Goal: Navigation & Orientation: Find specific page/section

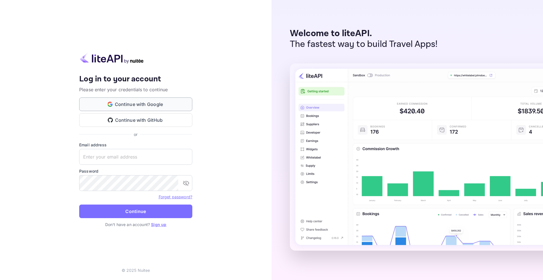
click at [142, 104] on button "Continue with Google" at bounding box center [135, 105] width 113 height 14
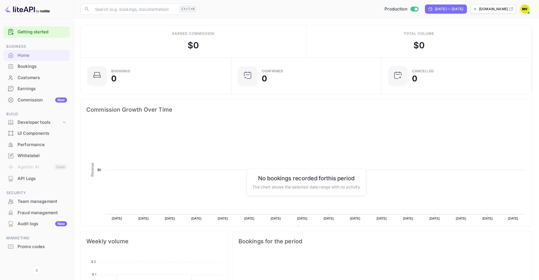
scroll to position [88, 143]
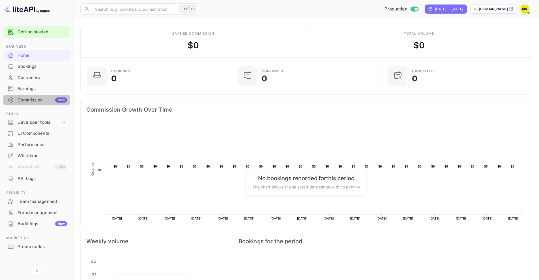
click at [31, 101] on div "Commission New" at bounding box center [43, 100] width 50 height 7
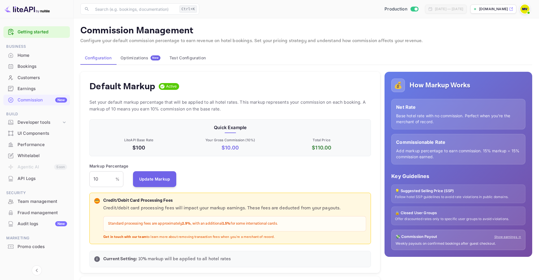
scroll to position [96, 278]
click at [34, 168] on li "Agentic AI Soon" at bounding box center [36, 168] width 66 height 12
click at [29, 156] on div "Whitelabel" at bounding box center [43, 156] width 50 height 7
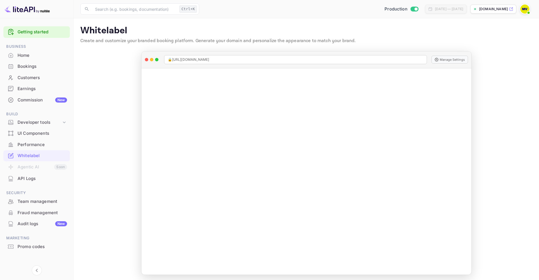
click at [28, 134] on div "UI Components" at bounding box center [43, 133] width 50 height 7
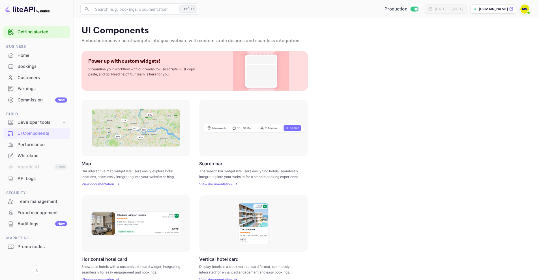
click at [28, 144] on div "Performance" at bounding box center [43, 145] width 50 height 7
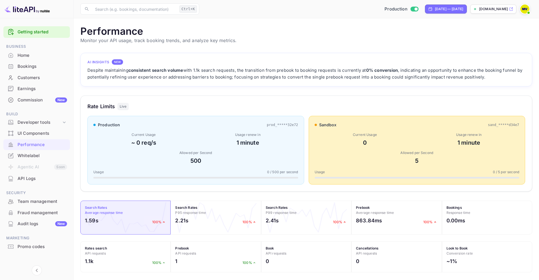
click at [25, 88] on div "Earnings" at bounding box center [43, 89] width 50 height 7
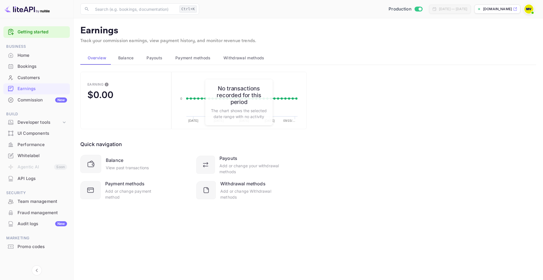
click at [26, 78] on div "Customers" at bounding box center [43, 78] width 50 height 7
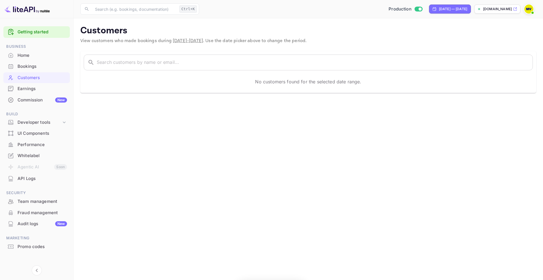
click at [26, 68] on div "Bookings" at bounding box center [43, 66] width 50 height 7
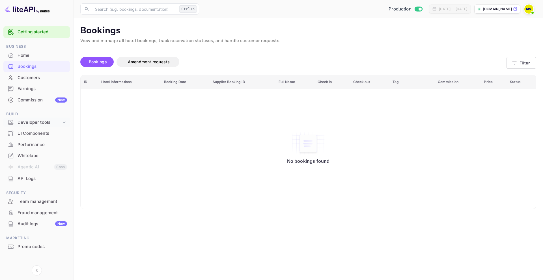
click at [36, 123] on div "Developer tools" at bounding box center [40, 122] width 44 height 7
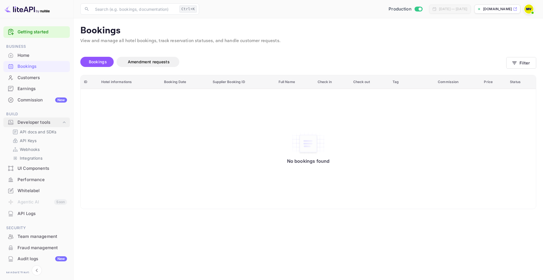
click at [36, 123] on div "Developer tools" at bounding box center [40, 122] width 44 height 7
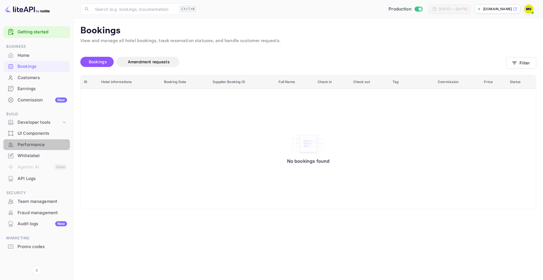
click at [36, 146] on div "Performance" at bounding box center [43, 145] width 50 height 7
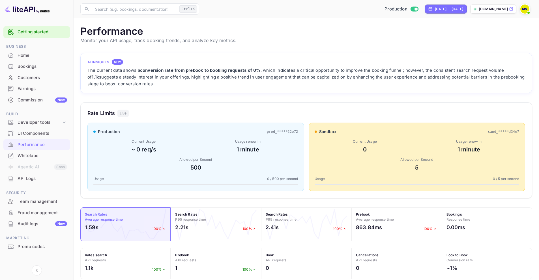
click at [36, 157] on div "Whitelabel" at bounding box center [43, 156] width 50 height 7
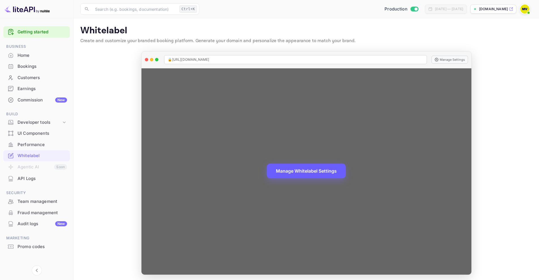
click at [294, 173] on button "Manage Whitelabel Settings" at bounding box center [306, 171] width 79 height 15
